Goal: Navigation & Orientation: Find specific page/section

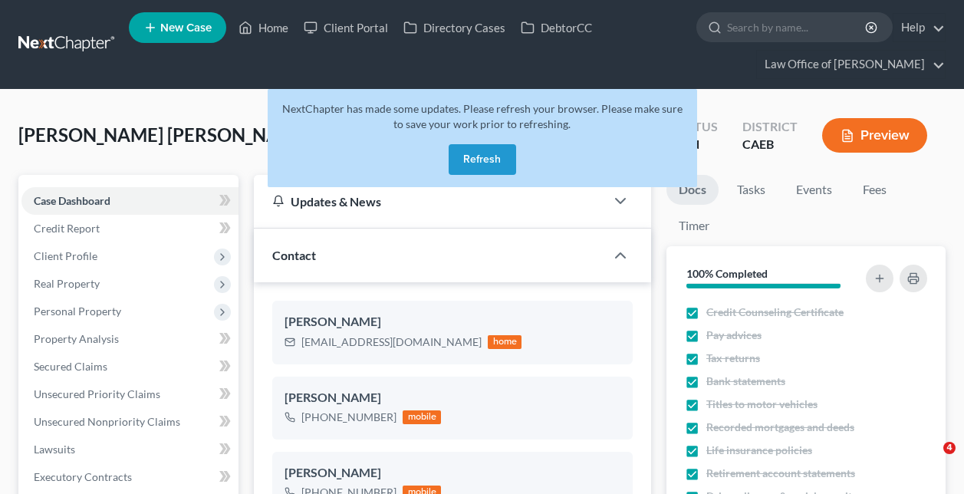
select select "6"
click at [466, 165] on button "Refresh" at bounding box center [483, 159] width 68 height 31
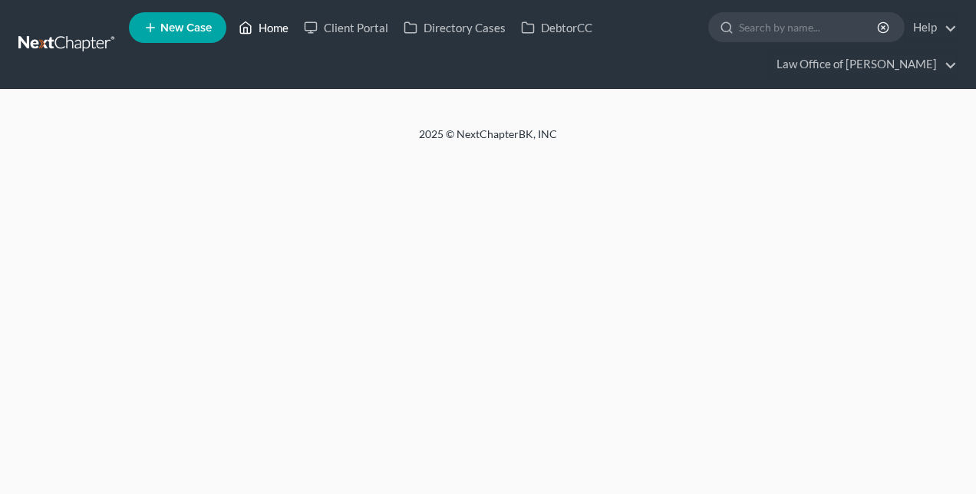
click at [267, 28] on link "Home" at bounding box center [263, 28] width 65 height 28
